Goal: Find specific page/section: Find specific page/section

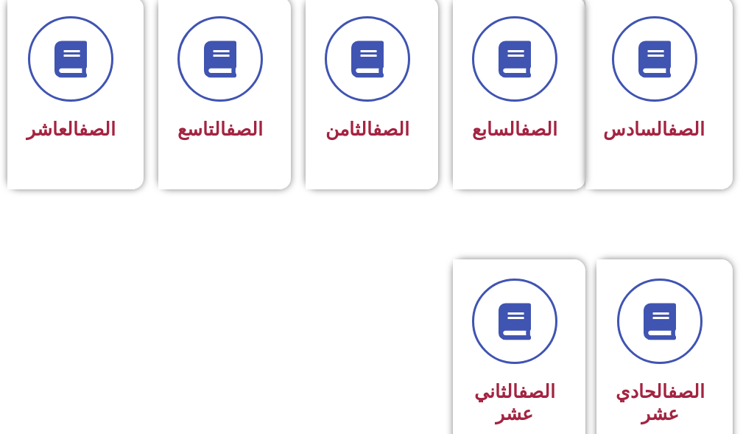
scroll to position [884, 0]
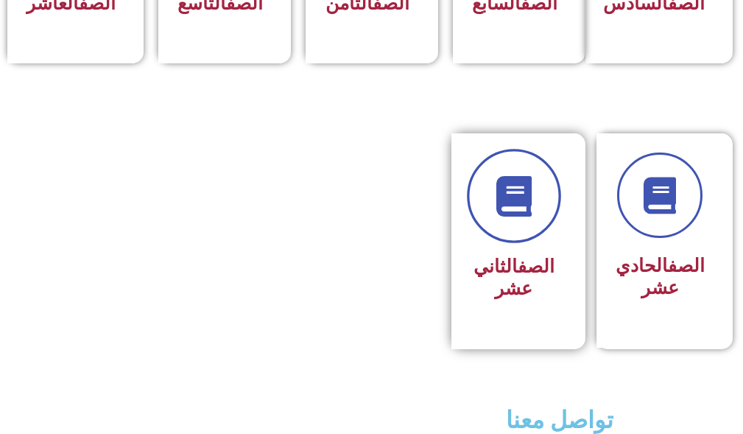
click at [499, 244] on link at bounding box center [514, 197] width 94 height 94
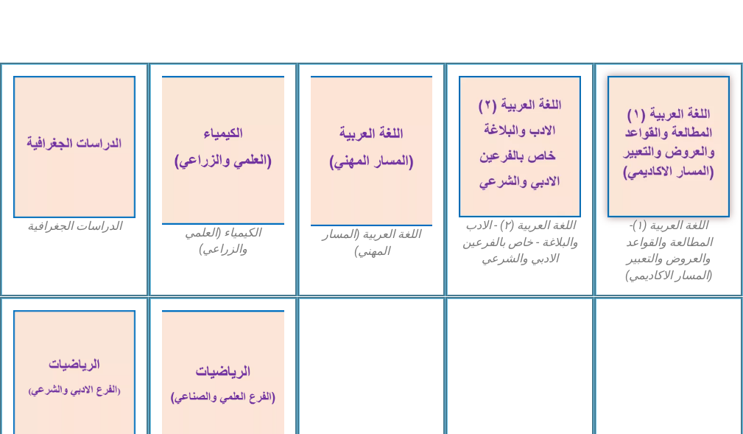
scroll to position [737, 0]
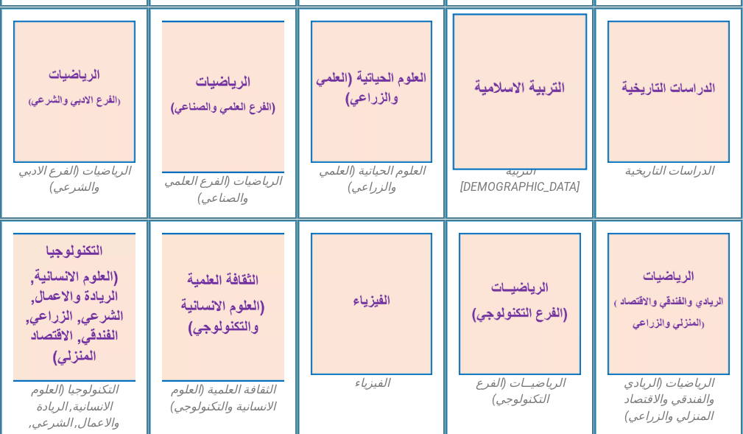
click at [524, 99] on img at bounding box center [520, 91] width 134 height 156
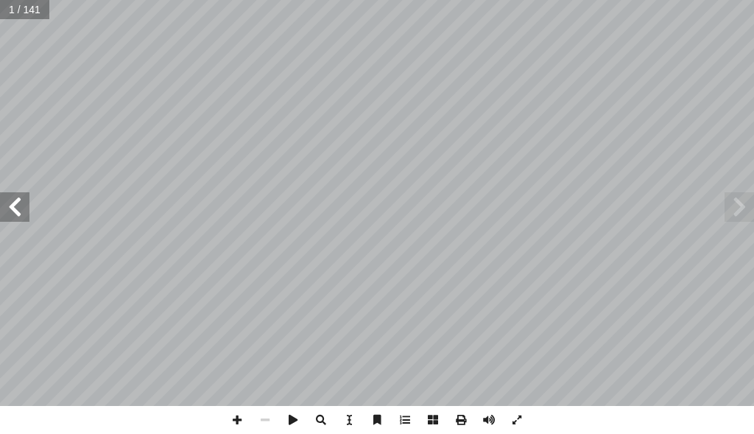
click at [10, 214] on span at bounding box center [14, 206] width 29 height 29
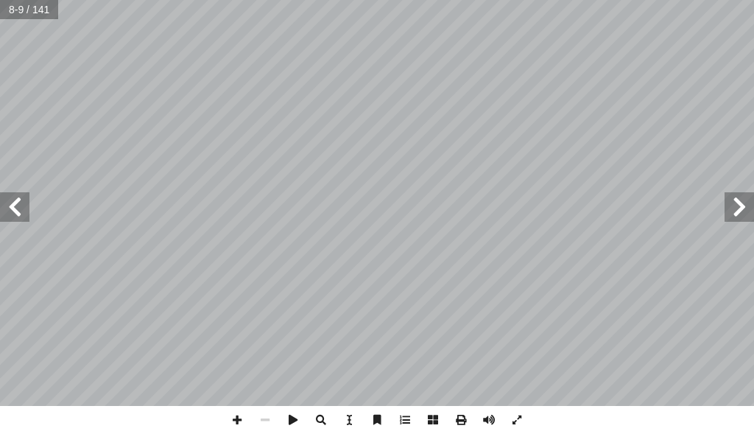
click at [10, 214] on span at bounding box center [14, 206] width 29 height 29
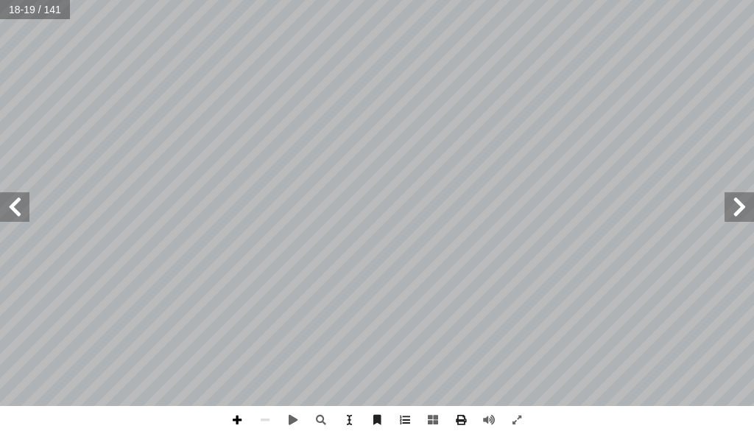
click at [241, 419] on span at bounding box center [237, 420] width 28 height 28
click at [234, 419] on span at bounding box center [237, 420] width 28 height 28
click at [264, 415] on span at bounding box center [265, 420] width 28 height 28
click at [262, 421] on span at bounding box center [265, 420] width 28 height 28
click at [7, 206] on span at bounding box center [14, 206] width 29 height 29
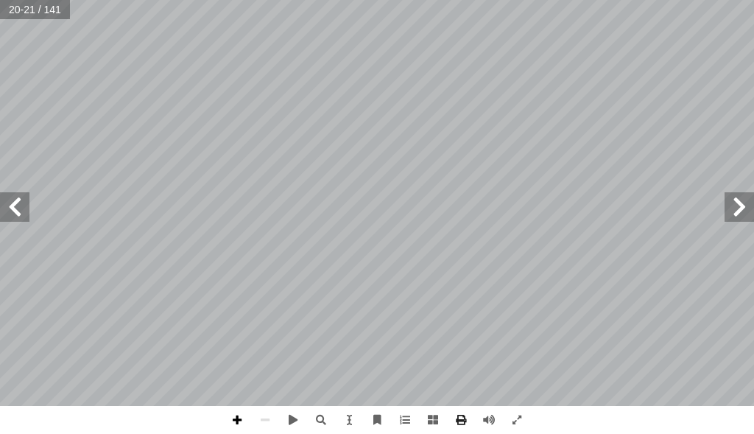
click at [240, 415] on span at bounding box center [237, 420] width 28 height 28
click at [236, 412] on span at bounding box center [237, 420] width 28 height 28
click at [266, 411] on span at bounding box center [265, 420] width 28 height 28
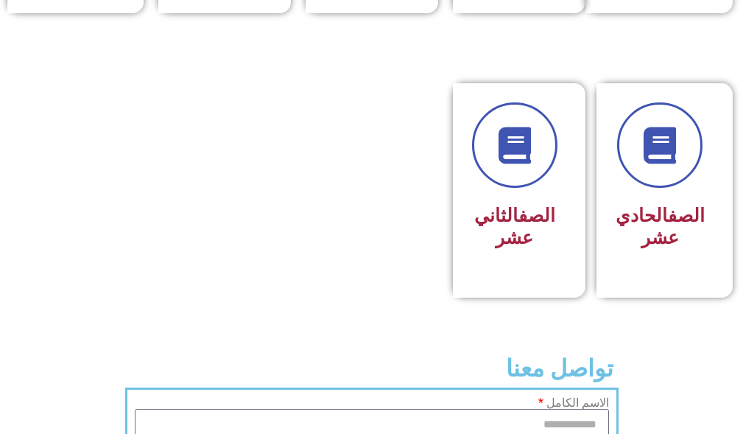
scroll to position [1031, 0]
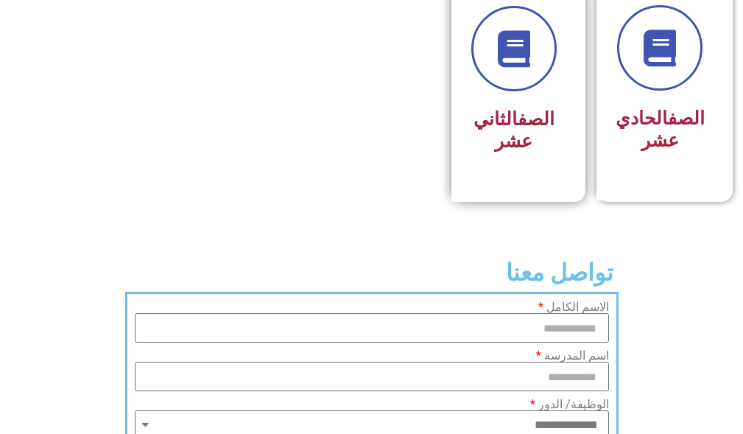
click at [536, 130] on link "الصف" at bounding box center [536, 118] width 37 height 21
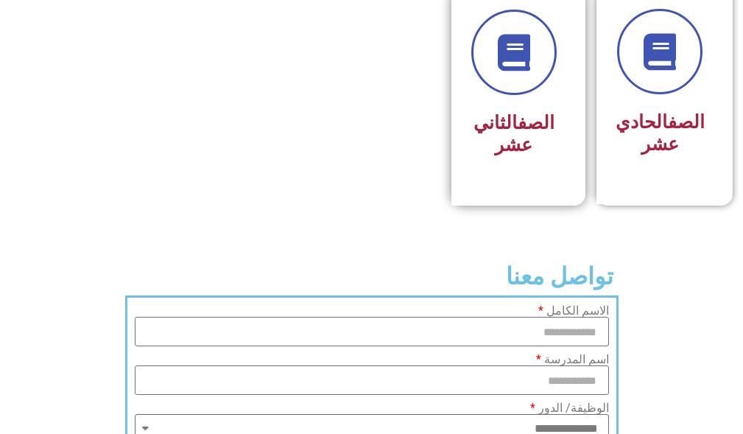
click at [531, 133] on link "الصف" at bounding box center [536, 122] width 37 height 21
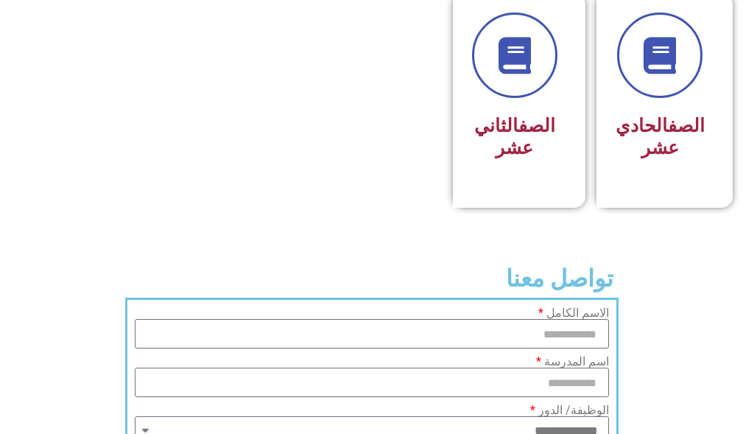
drag, startPoint x: 216, startPoint y: 361, endPoint x: 119, endPoint y: 396, distance: 102.5
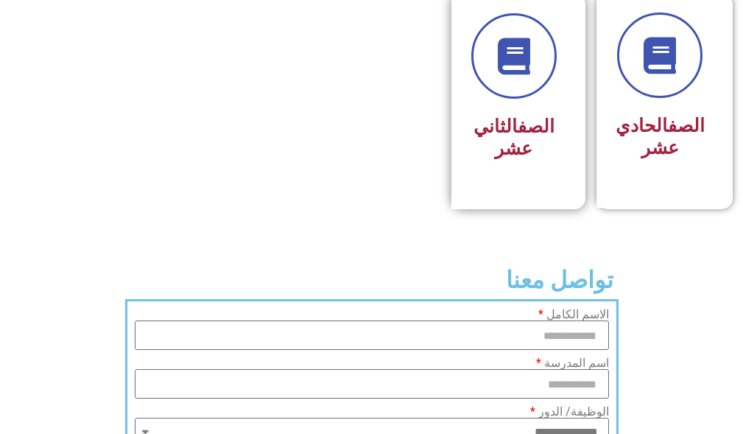
drag, startPoint x: 119, startPoint y: 396, endPoint x: 535, endPoint y: 171, distance: 472.3
click at [535, 160] on h3 "الصف الثاني عشر" at bounding box center [513, 138] width 85 height 44
click at [522, 160] on h3 "الصف الثاني عشر" at bounding box center [513, 138] width 85 height 44
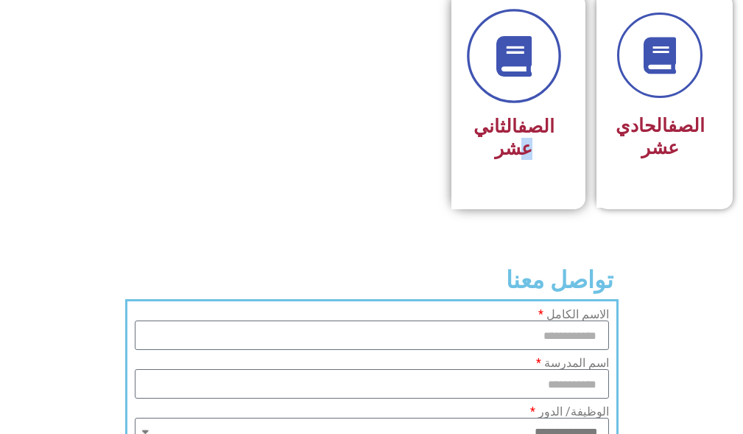
click at [532, 49] on link at bounding box center [514, 57] width 94 height 94
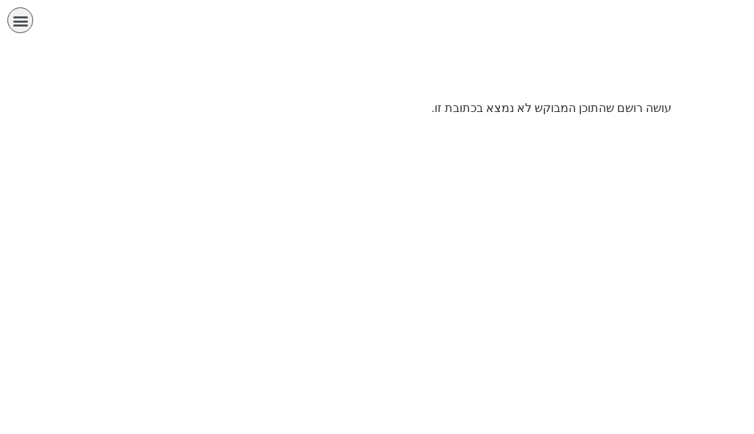
drag, startPoint x: 532, startPoint y: 86, endPoint x: 534, endPoint y: 94, distance: 7.7
click at [533, 90] on div at bounding box center [377, 73] width 740 height 37
click at [536, 97] on div at bounding box center [377, 74] width 754 height 52
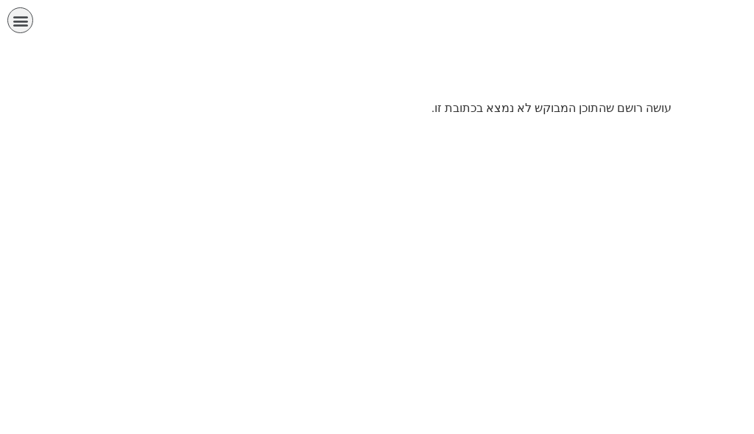
click at [536, 97] on div at bounding box center [377, 74] width 754 height 52
drag, startPoint x: 536, startPoint y: 97, endPoint x: 533, endPoint y: 136, distance: 38.4
click at [536, 106] on body "الصفحة الرئيسية الصف الأول الصف الثاني الصف الثالث الصف الرابع الصف الخامس الصف…" at bounding box center [377, 58] width 754 height 117
click at [329, 127] on html "الصفحة الرئيسية الصف الأول الصف الثاني الصف الثالث الصف الرابع الصف الخامس الصف…" at bounding box center [377, 63] width 754 height 127
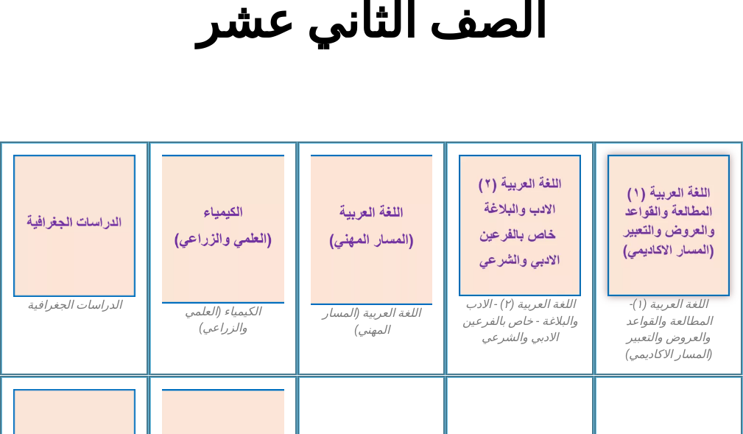
scroll to position [442, 0]
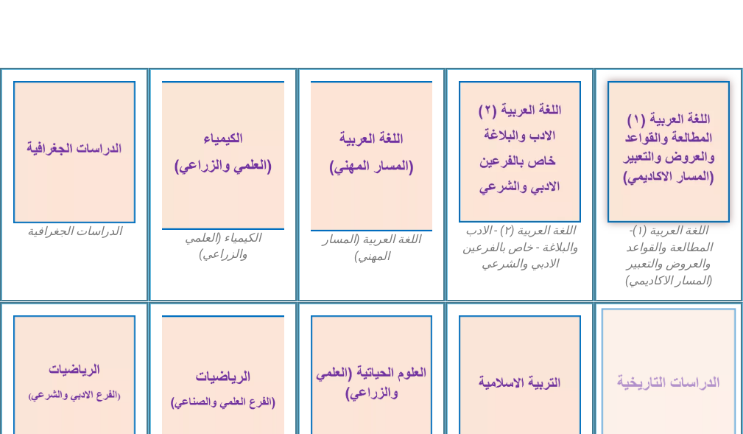
click at [666, 358] on img at bounding box center [669, 386] width 134 height 156
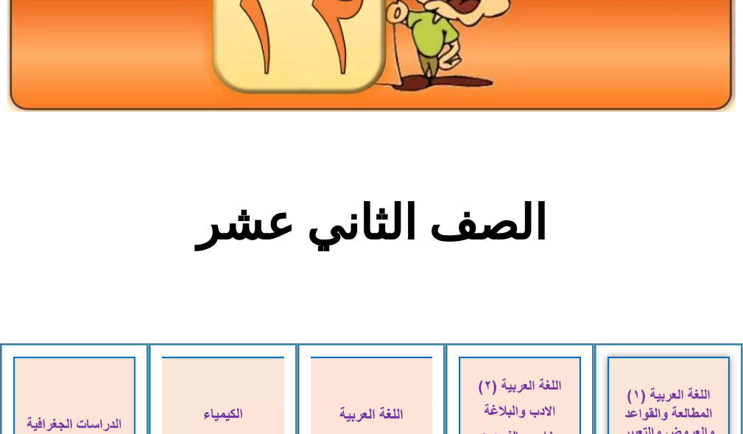
scroll to position [85, 0]
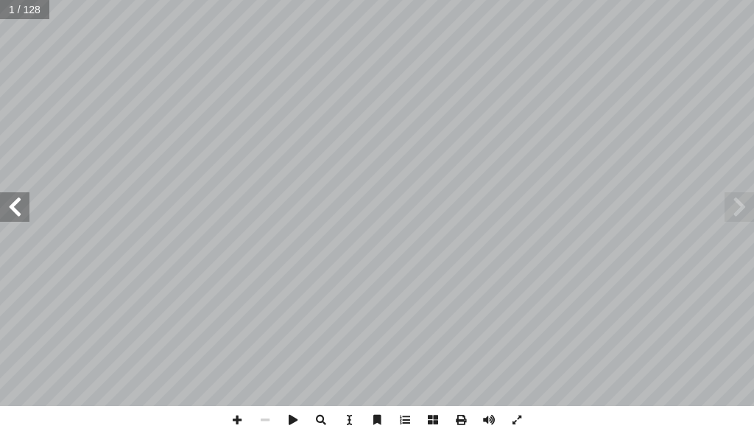
click at [13, 199] on span at bounding box center [14, 206] width 29 height 29
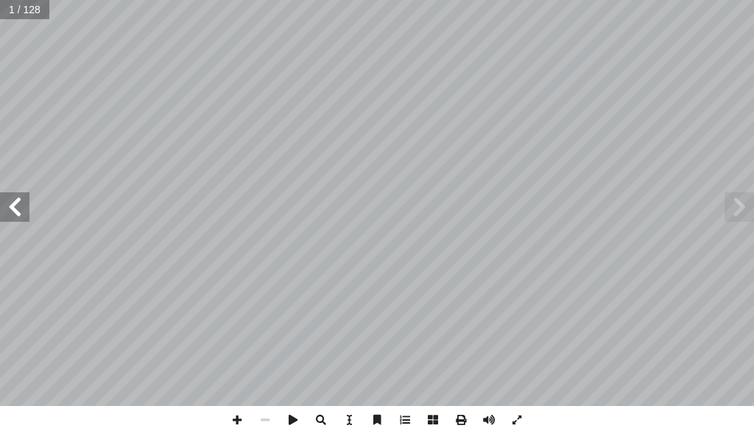
click at [13, 199] on span at bounding box center [14, 206] width 29 height 29
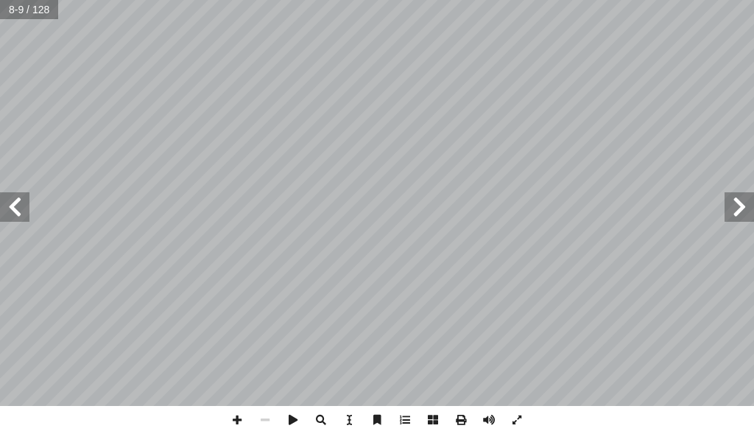
click at [13, 199] on span at bounding box center [14, 206] width 29 height 29
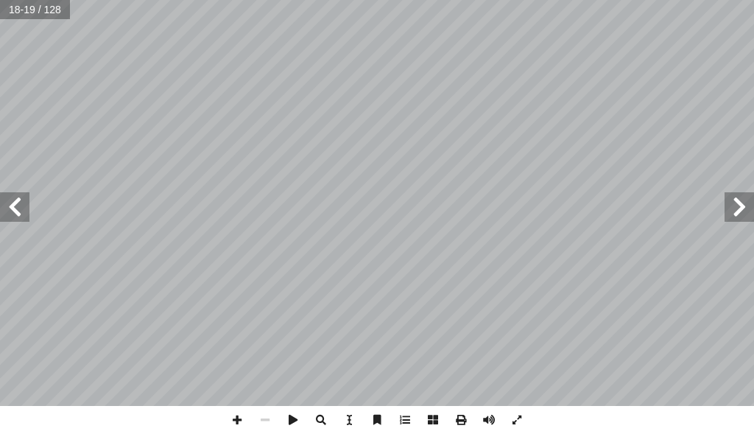
click at [729, 212] on span at bounding box center [739, 206] width 29 height 29
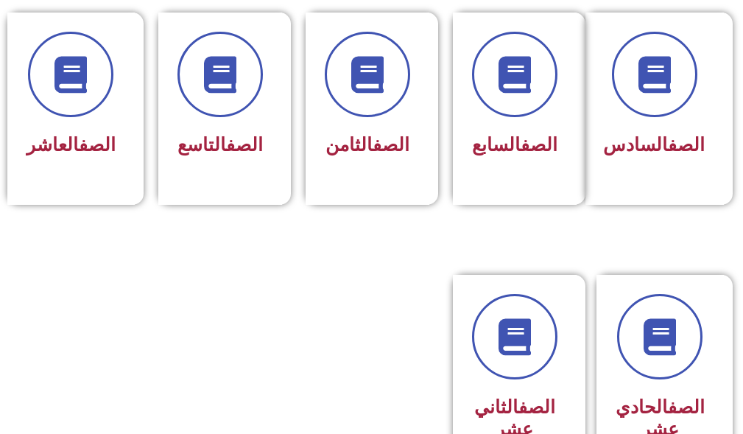
scroll to position [1105, 0]
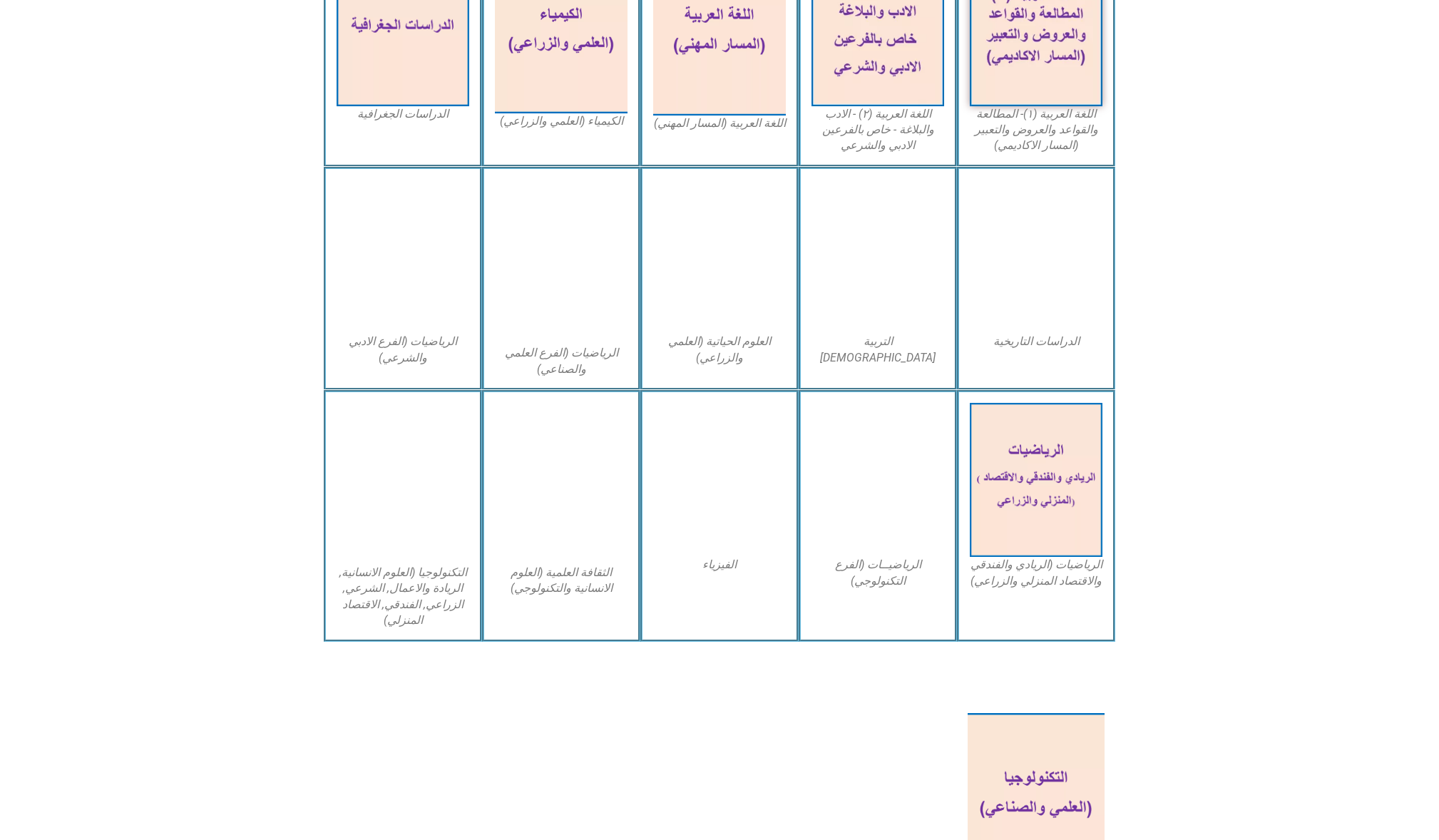
scroll to position [356, 0]
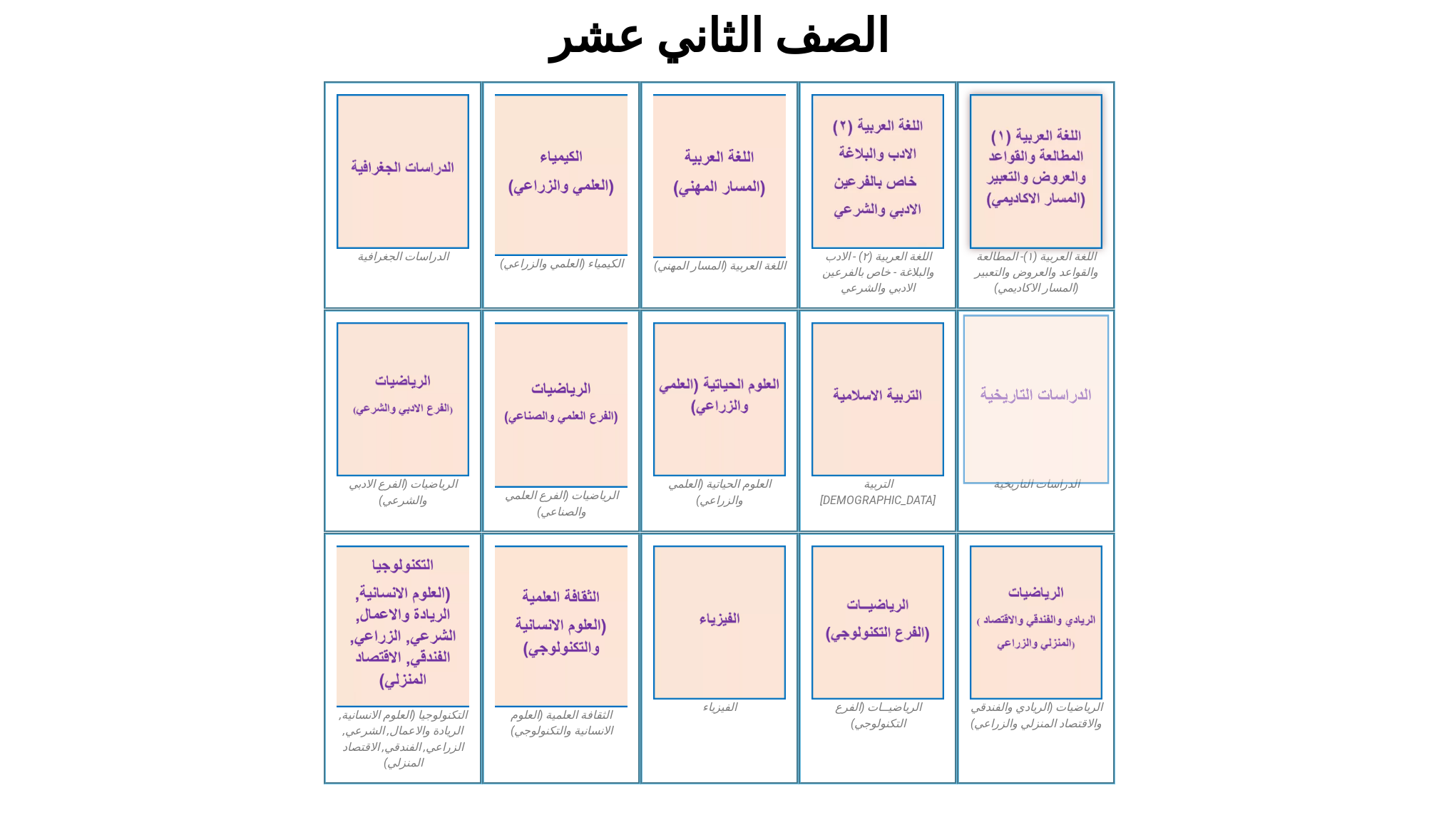
click at [719, 353] on img at bounding box center [1035, 399] width 146 height 169
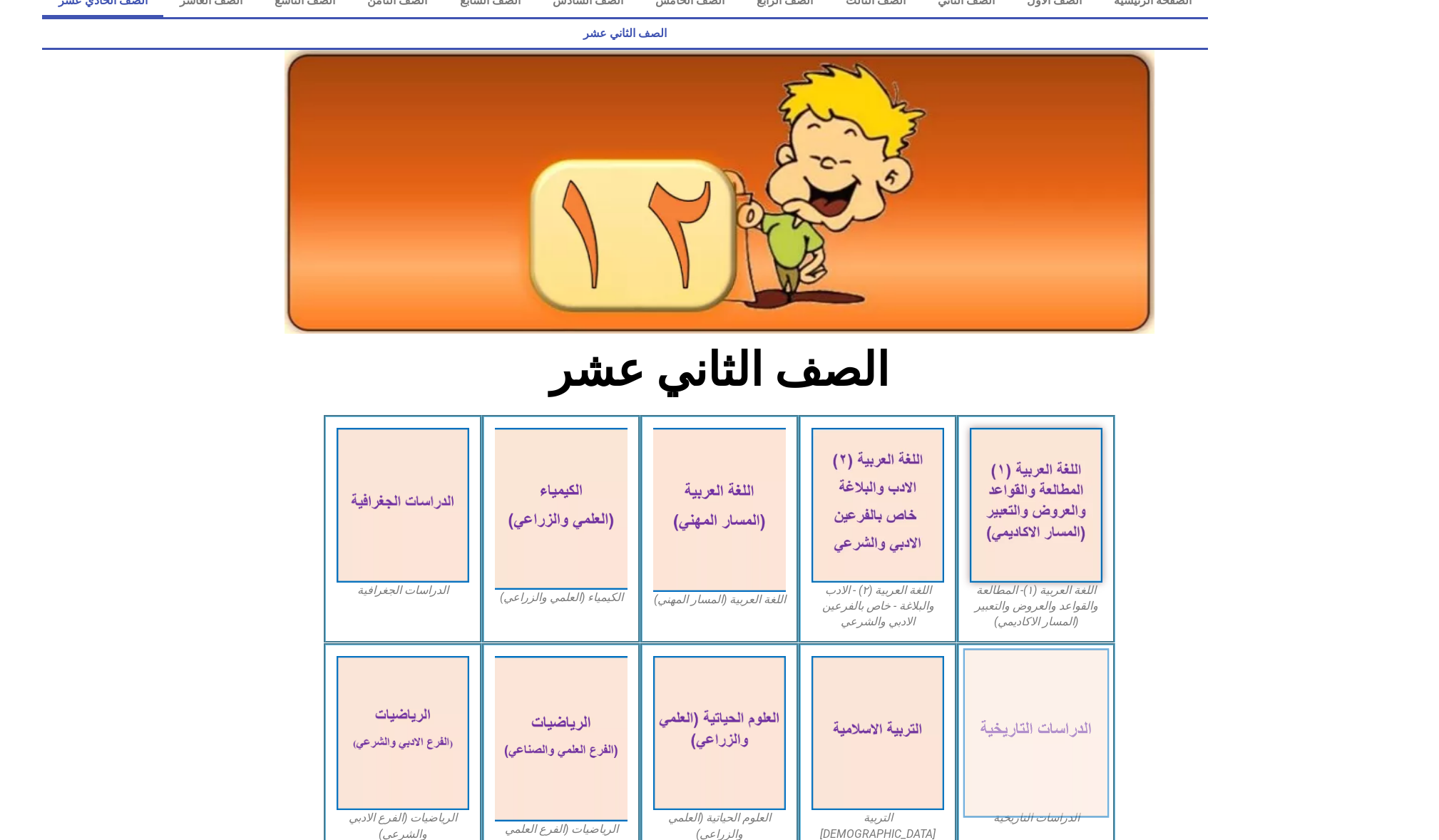
scroll to position [0, 0]
